Goal: Task Accomplishment & Management: Use online tool/utility

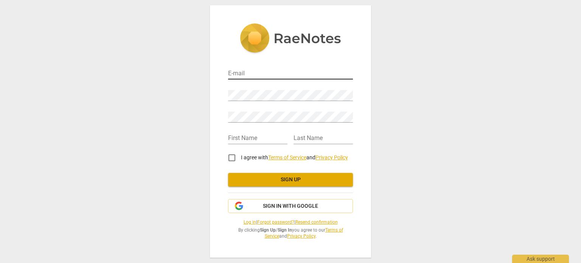
click at [249, 75] on input "email" at bounding box center [290, 73] width 125 height 11
type input "[EMAIL_ADDRESS][PERSON_NAME][DOMAIN_NAME]"
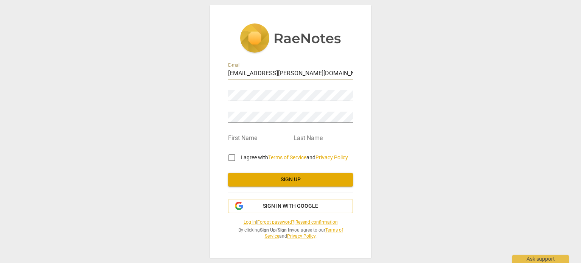
type input "rob"
type input "O'donohue"
click at [233, 156] on input "I agree with Terms of Service and Privacy Policy" at bounding box center [232, 158] width 18 height 18
checkbox input "true"
click at [260, 179] on span "Sign up" at bounding box center [290, 180] width 113 height 8
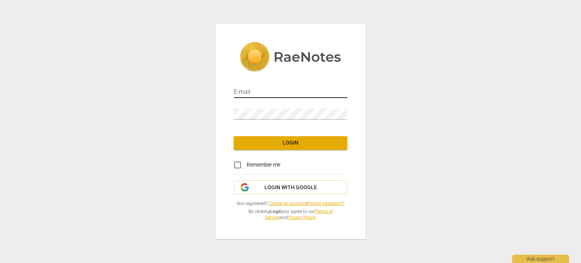
click at [250, 90] on input "email" at bounding box center [290, 92] width 113 height 11
type input "[EMAIL_ADDRESS][PERSON_NAME][DOMAIN_NAME]"
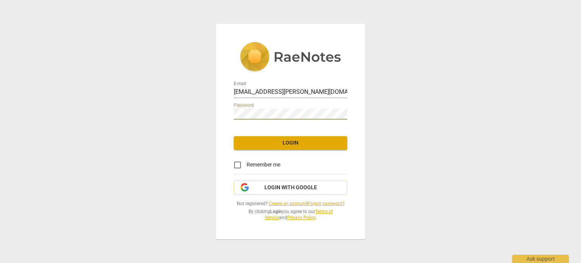
click at [300, 143] on span "Login" at bounding box center [290, 143] width 101 height 8
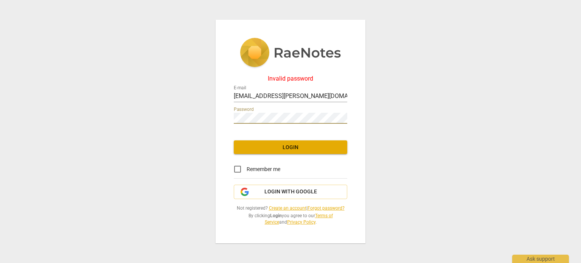
click at [202, 119] on div "Invalid password E-mail [EMAIL_ADDRESS][PERSON_NAME][DOMAIN_NAME] Password Logi…" at bounding box center [290, 131] width 581 height 263
click at [283, 145] on span "Login" at bounding box center [290, 148] width 101 height 8
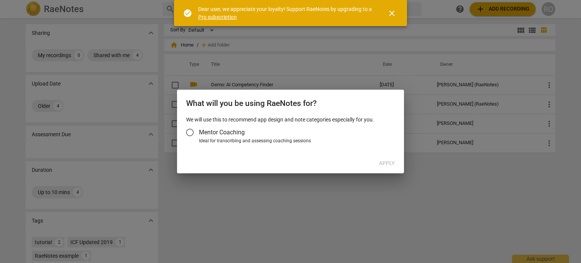
click at [200, 129] on span "Mentor Coaching" at bounding box center [222, 132] width 46 height 9
click at [199, 129] on input "Mentor Coaching" at bounding box center [190, 132] width 18 height 18
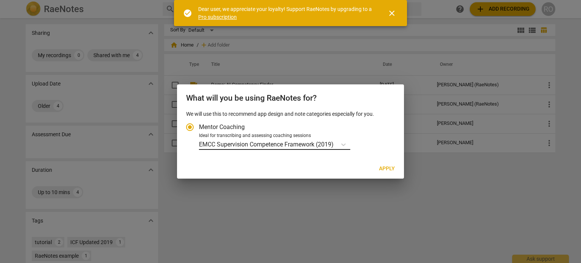
click at [218, 144] on p "EMCC Supervision Competence Framework (2019)" at bounding box center [266, 144] width 135 height 9
click at [0, 0] on input "Ideal for transcribing and assessing coaching sessions EMCC Supervision Compete…" at bounding box center [0, 0] width 0 height 0
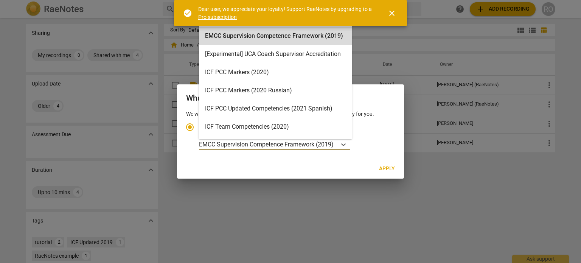
scroll to position [21, 0]
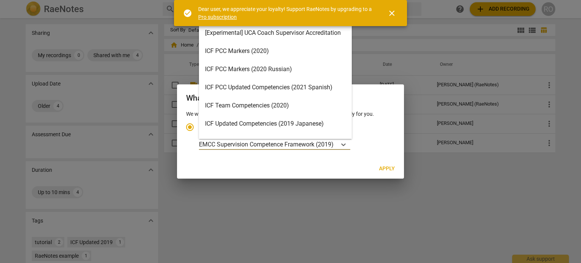
click at [241, 51] on div "ICF PCC Markers (2020)" at bounding box center [275, 51] width 153 height 18
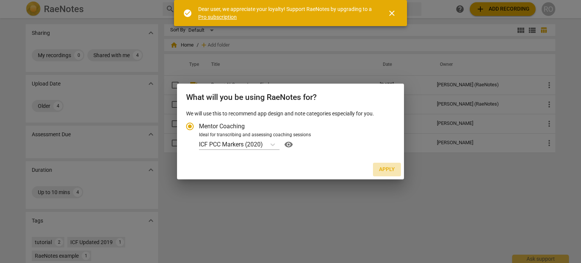
click at [388, 171] on span "Apply" at bounding box center [387, 170] width 16 height 8
radio input "false"
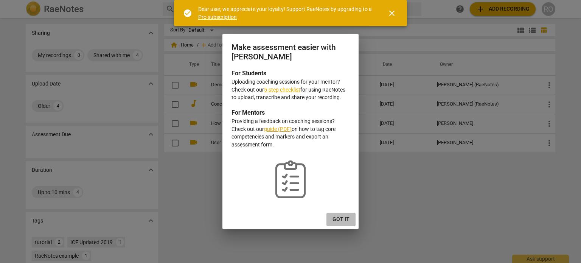
click at [345, 218] on span "Got it" at bounding box center [341, 220] width 17 height 8
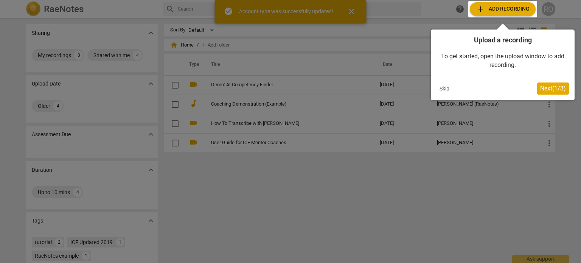
click at [546, 86] on span "Next ( 1 / 3 )" at bounding box center [553, 88] width 26 height 7
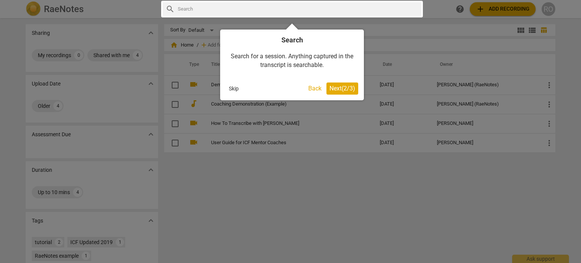
click at [344, 86] on span "Next ( 2 / 3 )" at bounding box center [343, 88] width 26 height 7
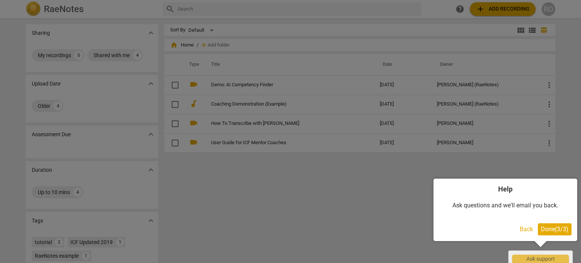
click at [545, 227] on span "Done ( 3 / 3 )" at bounding box center [555, 228] width 28 height 7
